Goal: Information Seeking & Learning: Learn about a topic

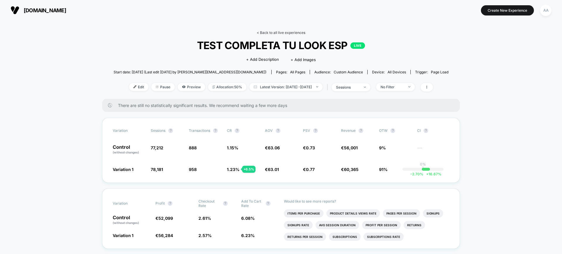
click at [269, 30] on link "< Back to all live experiences" at bounding box center [281, 32] width 49 height 4
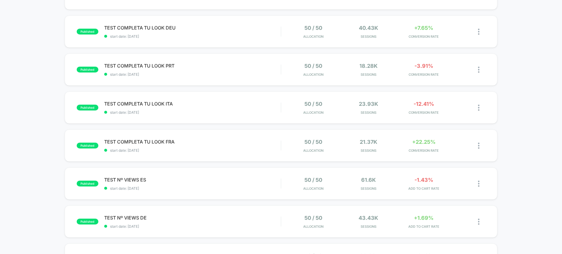
scroll to position [125, 0]
click at [13, 111] on div "published TEST COMPLETA TU LOOK ENG start date: [DATE] 50 / 50 Allocation 147.8…" at bounding box center [281, 179] width 562 height 480
click at [243, 126] on div "published TEST COMPLETA TU LOOK ENG start date: [DATE] 50 / 50 Allocation 147.8…" at bounding box center [281, 179] width 562 height 480
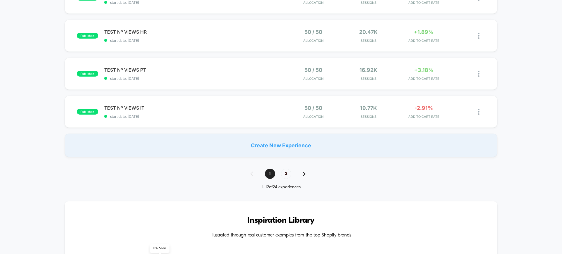
scroll to position [387, 0]
click at [292, 172] on div "1 2" at bounding box center [281, 173] width 73 height 10
click at [288, 172] on span "2" at bounding box center [286, 173] width 10 height 10
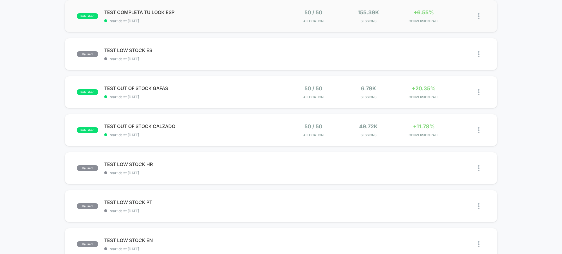
scroll to position [103, 0]
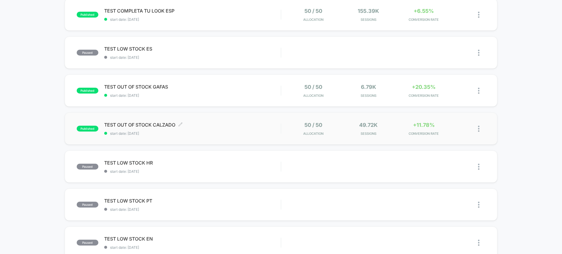
click at [212, 134] on span "start date: [DATE]" at bounding box center [192, 133] width 176 height 4
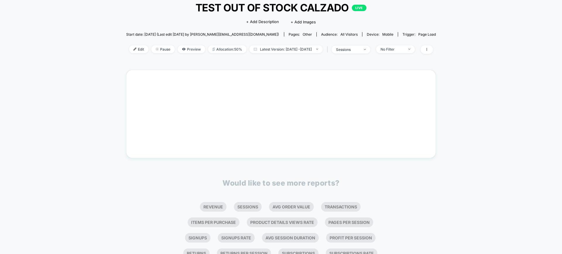
scroll to position [39, 0]
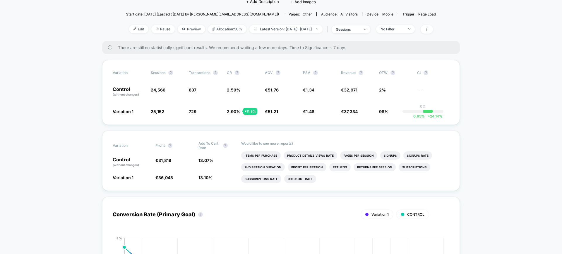
scroll to position [71, 0]
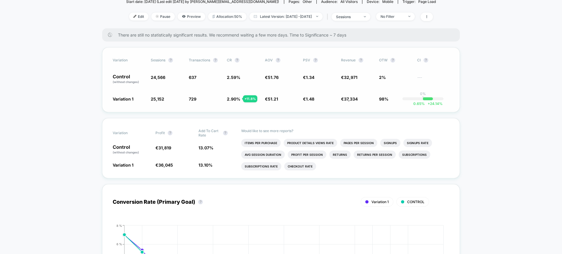
click at [231, 102] on div "Variation Sessions ? Transactions ? CR ? AOV ? PSV ? Revenue ? OTW ? CI ? Contr…" at bounding box center [281, 79] width 358 height 65
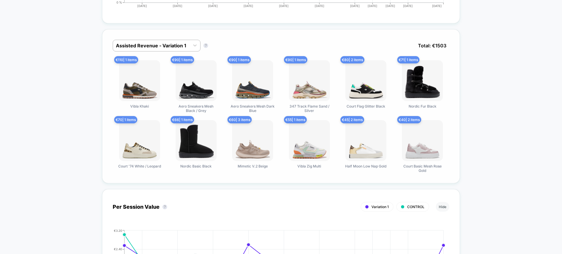
scroll to position [370, 0]
click at [190, 45] on div at bounding box center [195, 45] width 11 height 11
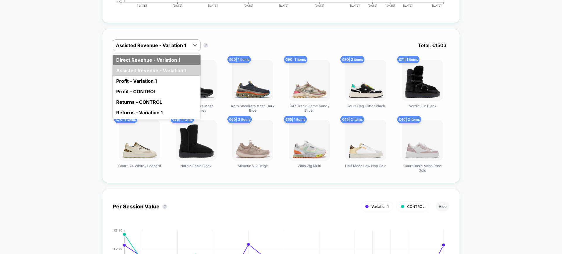
click at [165, 56] on div "Direct Revenue - Variation 1" at bounding box center [157, 60] width 88 height 11
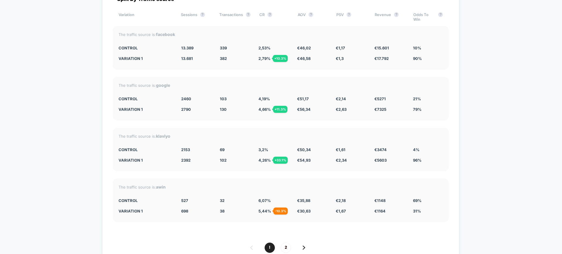
scroll to position [1208, 0]
drag, startPoint x: 254, startPoint y: 150, endPoint x: 271, endPoint y: 151, distance: 17.0
click at [271, 158] on div "Variation 1 2392 + 11.1 % 102 + 33.1 % 4,26 % + 33.1 % € 54,93 + 9.1 % € 2,34 +…" at bounding box center [280, 160] width 324 height 5
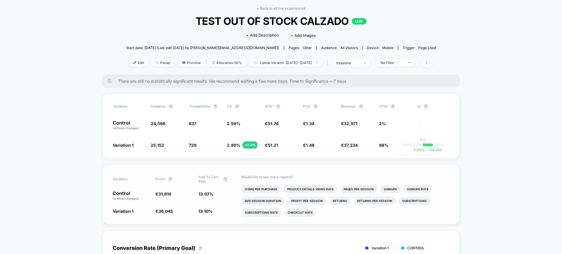
scroll to position [0, 0]
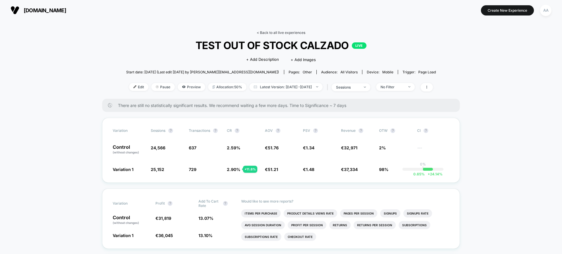
click at [284, 30] on link "< Back to all live experiences" at bounding box center [281, 32] width 49 height 4
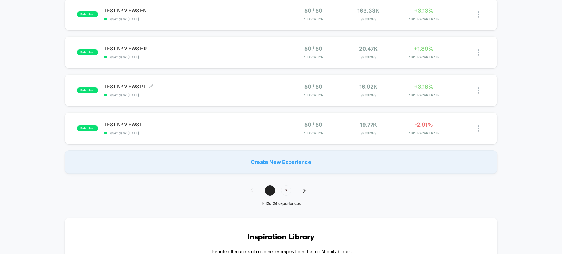
scroll to position [374, 0]
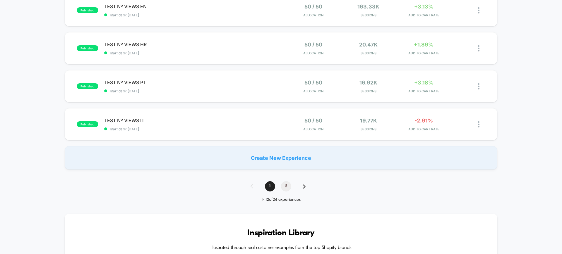
click at [284, 186] on span "2" at bounding box center [286, 186] width 10 height 10
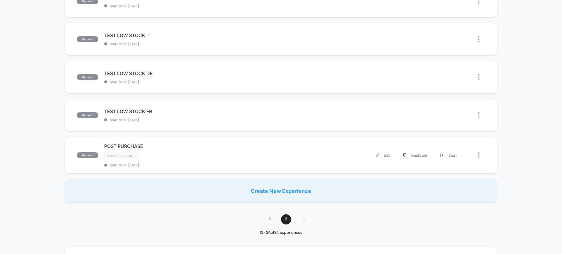
scroll to position [346, 0]
click at [265, 217] on span "1" at bounding box center [270, 219] width 10 height 10
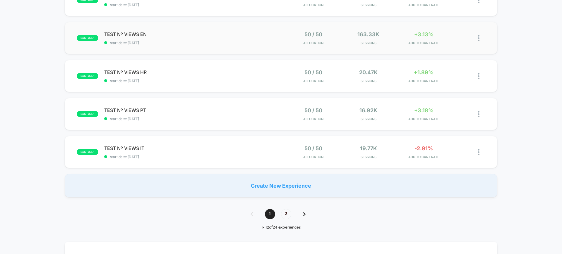
scroll to position [345, 0]
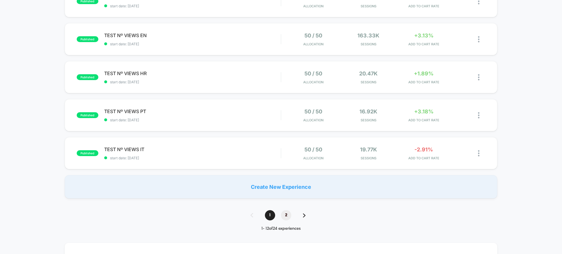
click at [285, 214] on span "2" at bounding box center [286, 215] width 10 height 10
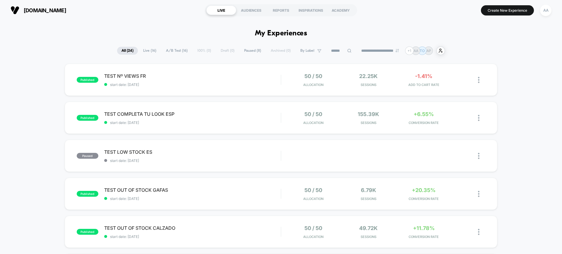
scroll to position [49, 0]
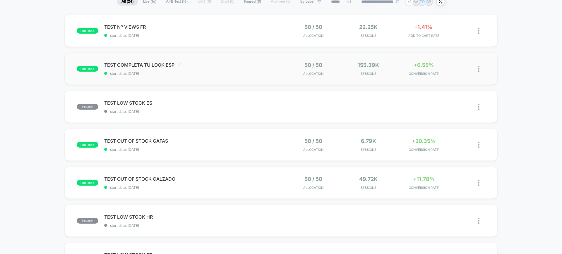
click at [212, 72] on span "start date: [DATE]" at bounding box center [192, 73] width 176 height 4
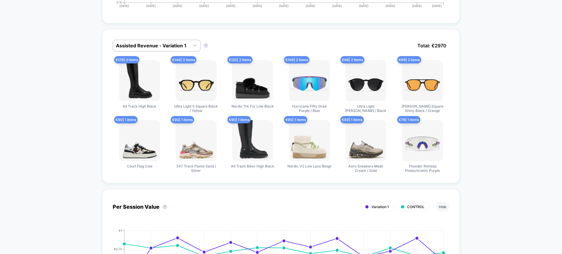
scroll to position [369, 0]
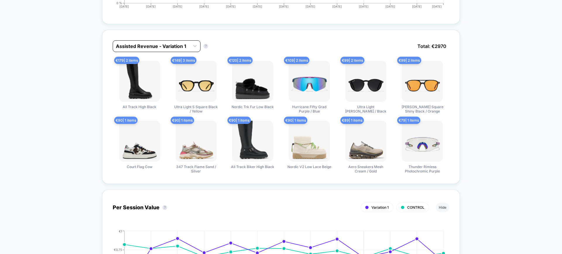
drag, startPoint x: 318, startPoint y: 126, endPoint x: 176, endPoint y: 47, distance: 162.7
click at [176, 47] on div at bounding box center [151, 46] width 71 height 7
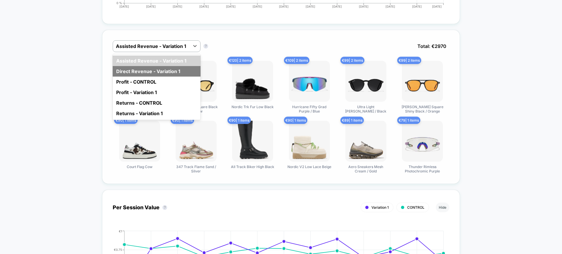
click at [171, 74] on div "Direct Revenue - Variation 1" at bounding box center [157, 71] width 88 height 11
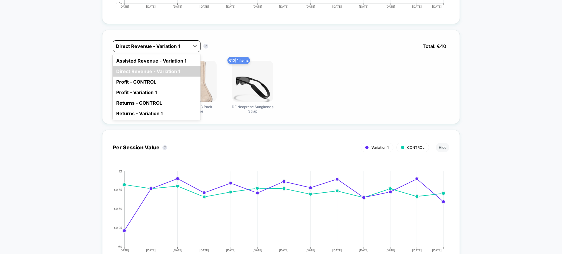
click at [176, 50] on div "Direct Revenue - Variation 1" at bounding box center [151, 46] width 77 height 9
click at [158, 62] on div "Assisted Revenue - Variation 1" at bounding box center [157, 61] width 88 height 11
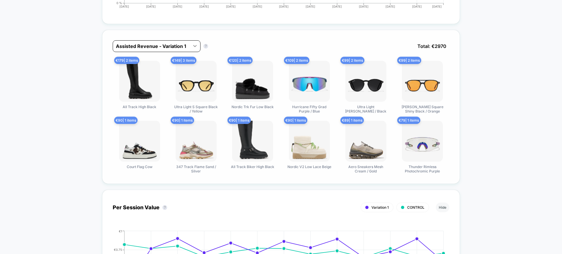
click at [194, 47] on icon at bounding box center [195, 46] width 6 height 6
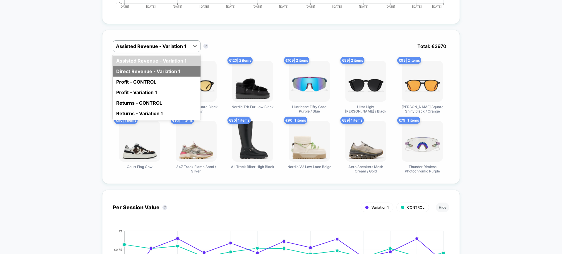
click at [164, 71] on div "Direct Revenue - Variation 1" at bounding box center [157, 71] width 88 height 11
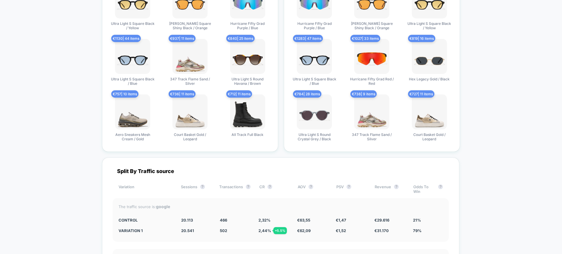
scroll to position [1125, 0]
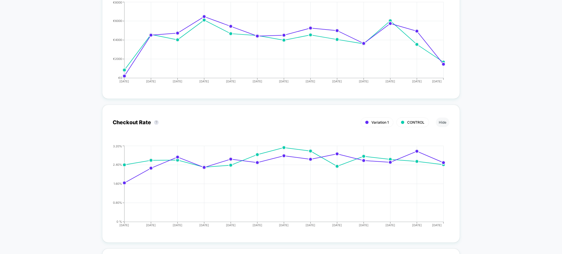
scroll to position [630, 0]
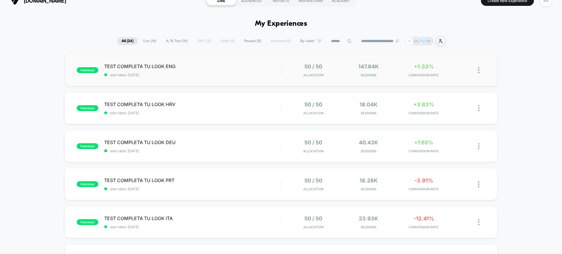
scroll to position [7, 0]
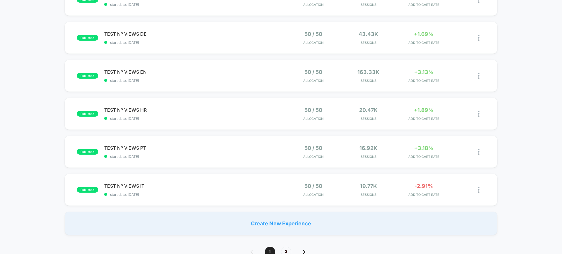
scroll to position [309, 0]
click at [240, 150] on span "TEST Nº VIEWS PT Click to edit experience details" at bounding box center [192, 148] width 176 height 6
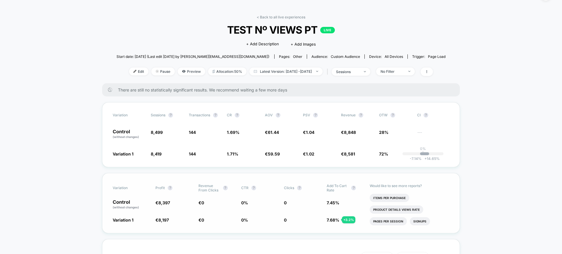
scroll to position [15, 0]
click at [432, 75] on span at bounding box center [426, 72] width 12 height 8
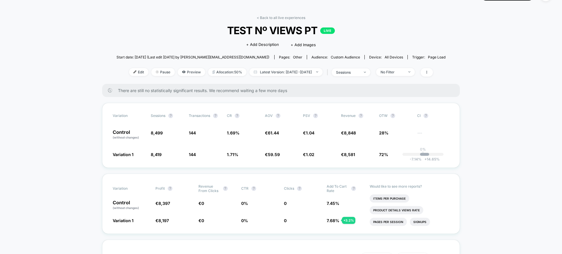
click at [129, 76] on div "Edit Pause Preview Allocation: 50% Latest Version: [DATE] - [DATE] | sessions N…" at bounding box center [280, 72] width 329 height 8
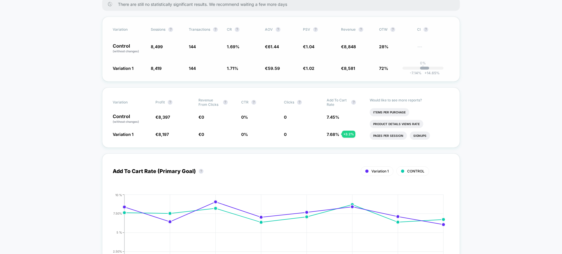
scroll to position [102, 0]
click at [239, 29] on button "?" at bounding box center [237, 29] width 5 height 5
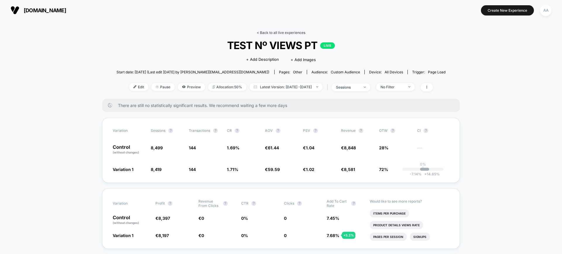
click at [272, 33] on link "< Back to all live experiences" at bounding box center [281, 32] width 49 height 4
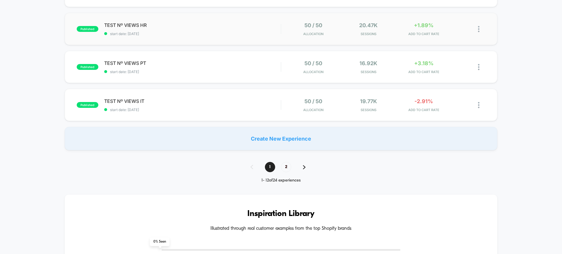
scroll to position [394, 0]
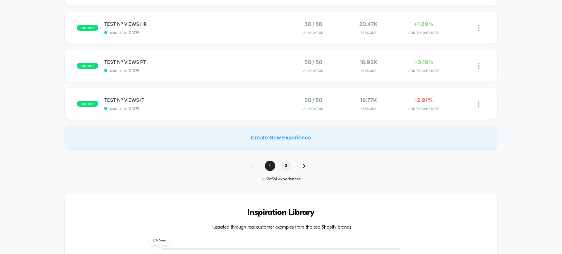
click at [284, 162] on span "2" at bounding box center [286, 166] width 10 height 10
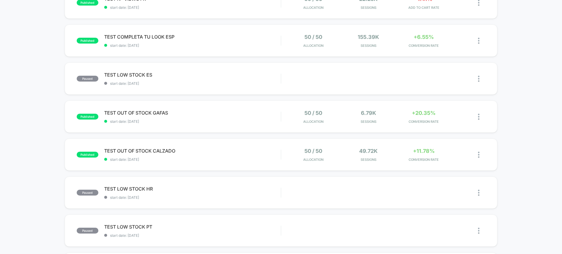
scroll to position [57, 0]
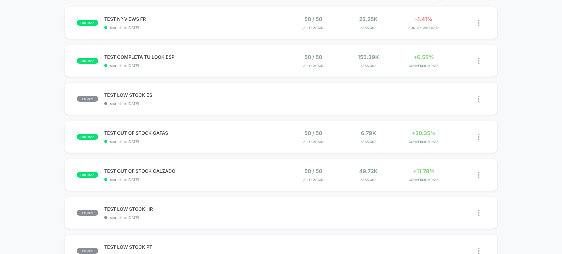
click at [535, 105] on div "published TEST Nº VIEWS FR start date: [DATE] 50 / 50 Allocation 22.25k Session…" at bounding box center [281, 249] width 562 height 484
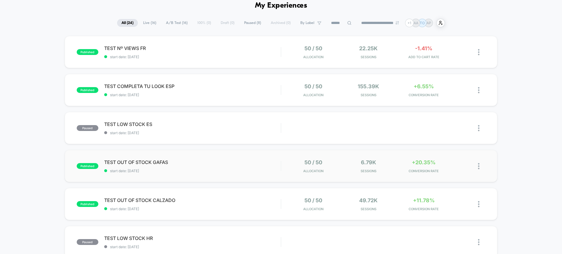
scroll to position [0, 0]
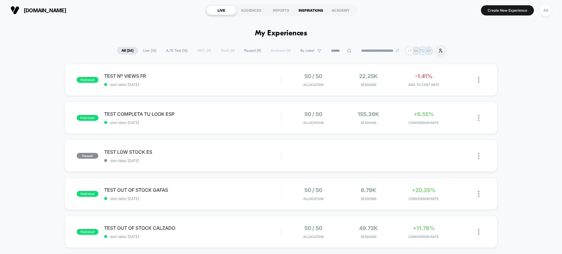
click at [304, 11] on div "INSPIRATIONS" at bounding box center [311, 10] width 30 height 9
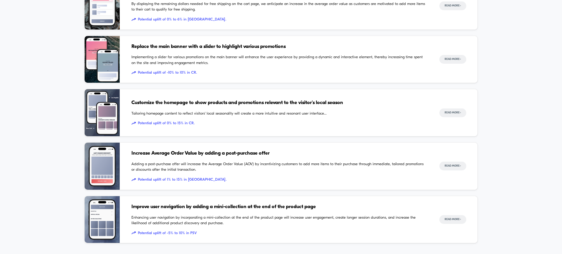
scroll to position [540, 0]
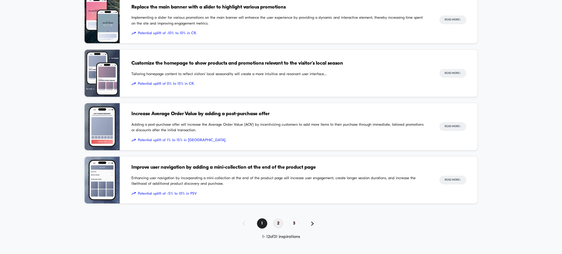
click at [280, 226] on span "2" at bounding box center [278, 224] width 10 height 10
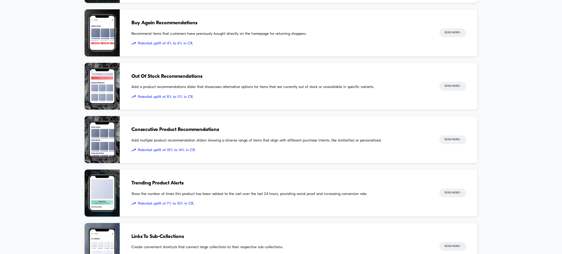
scroll to position [473, 0]
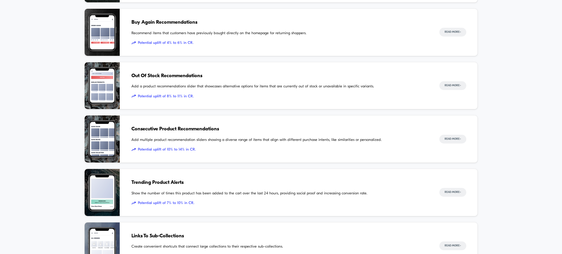
click at [365, 154] on div "Consecutive Product Recommendations Add multiple product recommendation sliders…" at bounding box center [279, 139] width 296 height 47
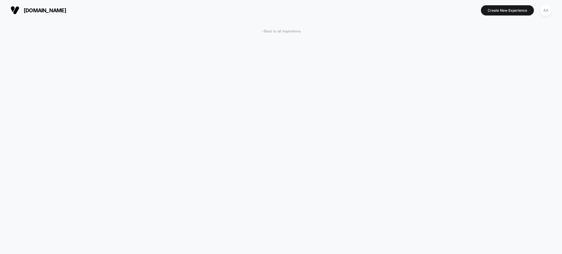
click at [269, 32] on span "< Back to all Inspirations" at bounding box center [281, 31] width 39 height 4
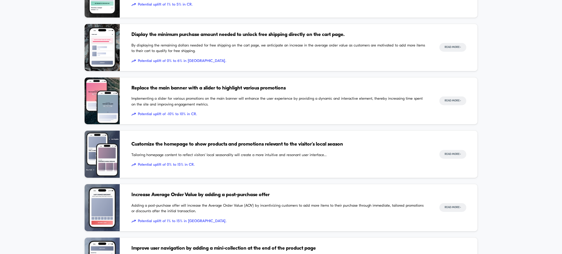
scroll to position [539, 0]
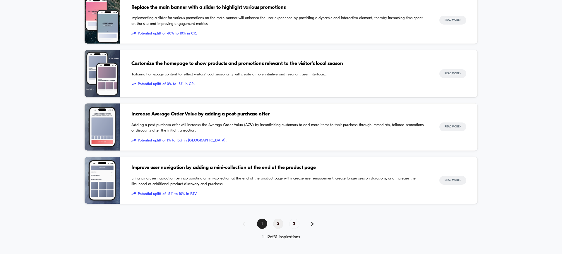
click at [278, 223] on span "2" at bounding box center [278, 224] width 10 height 10
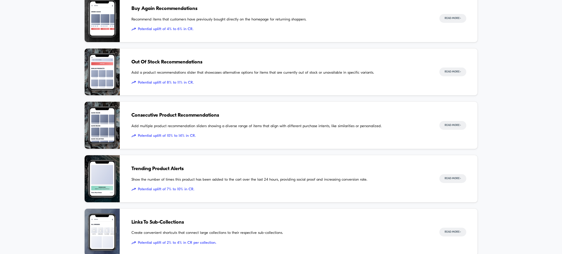
scroll to position [540, 0]
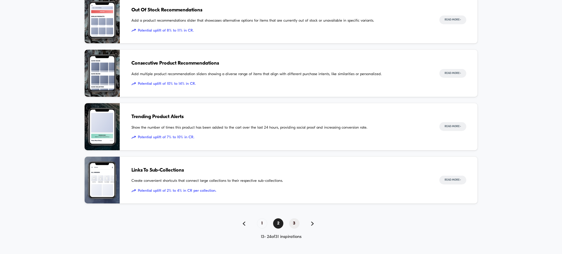
click at [296, 226] on span "3" at bounding box center [294, 224] width 10 height 10
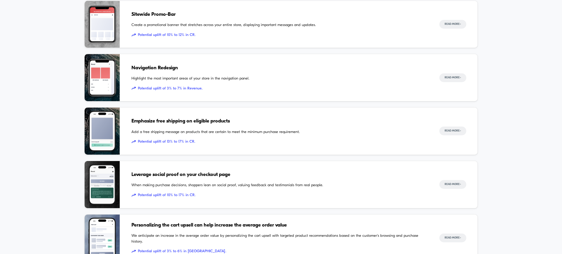
scroll to position [271, 0]
